Goal: Find specific page/section: Find specific page/section

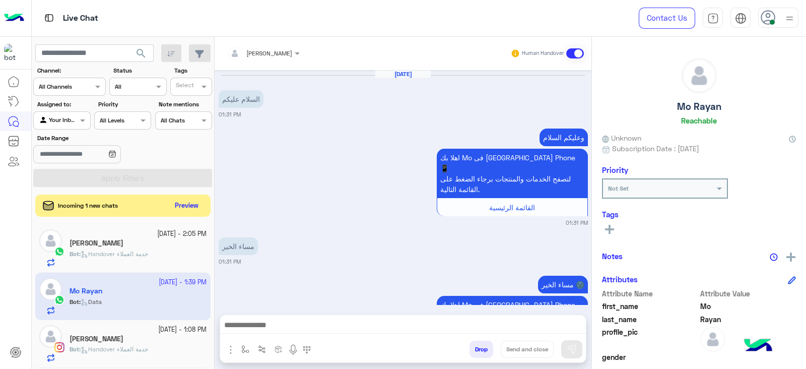
scroll to position [186, 0]
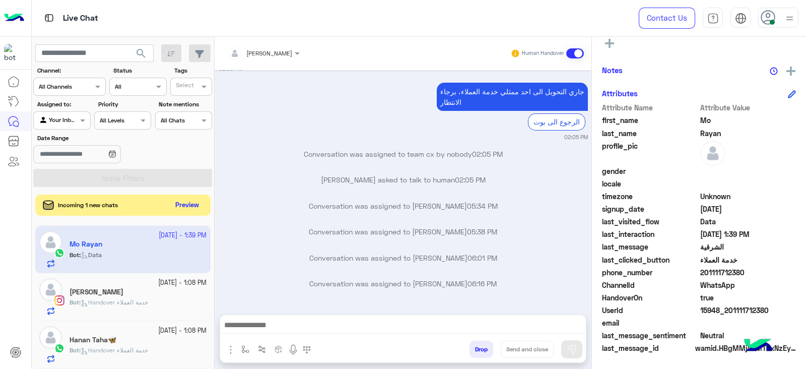
click at [186, 202] on button "Preview" at bounding box center [187, 205] width 31 height 14
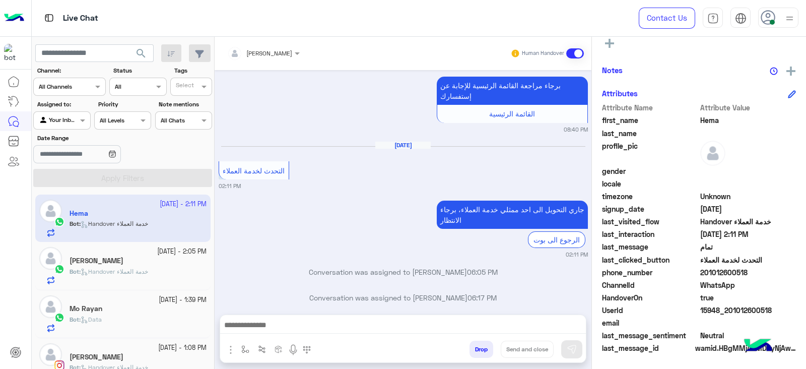
scroll to position [65, 0]
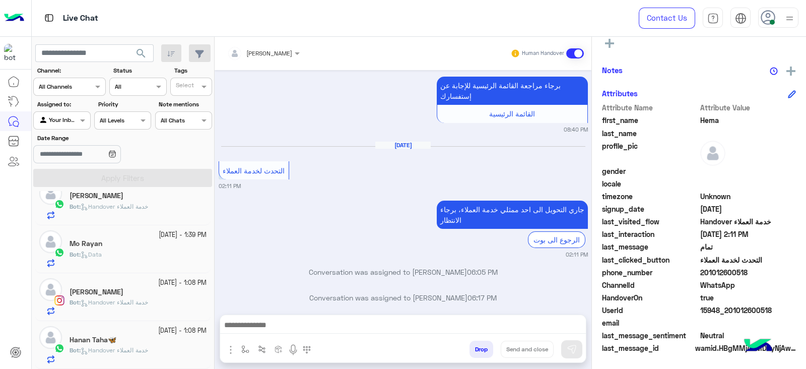
click at [174, 356] on div "Bot : Handover خدمة العملاء" at bounding box center [137, 354] width 137 height 18
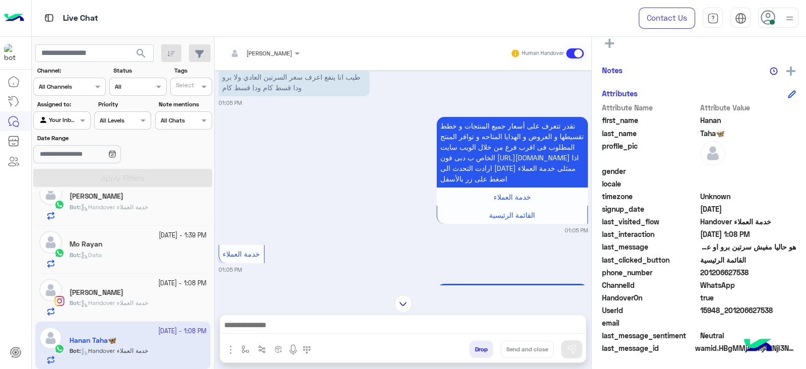
scroll to position [495, 0]
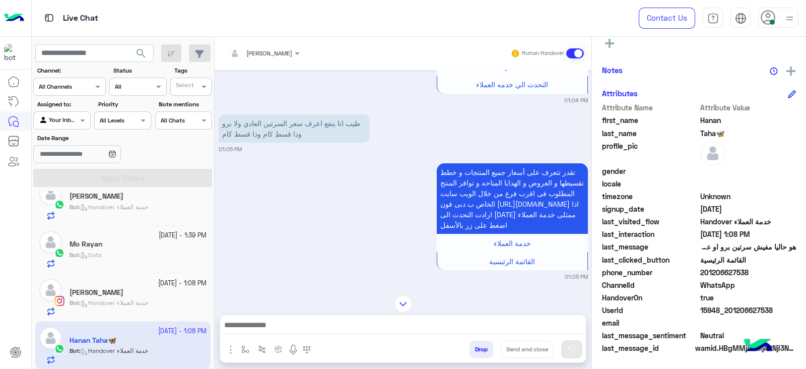
click at [774, 24] on icon at bounding box center [767, 17] width 15 height 15
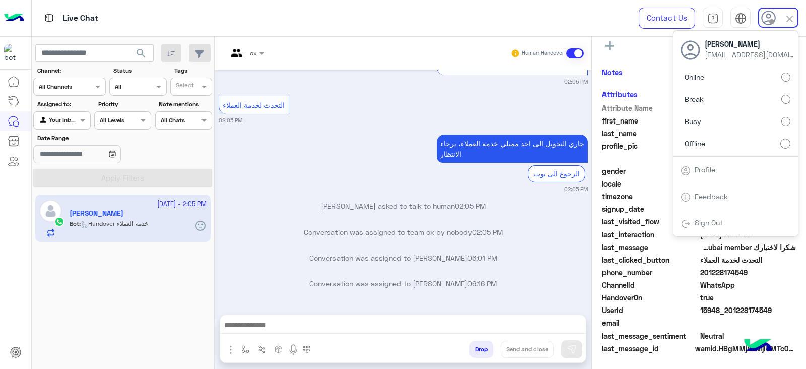
scroll to position [183, 0]
click at [143, 54] on span "search" at bounding box center [141, 53] width 12 height 12
